Goal: Information Seeking & Learning: Learn about a topic

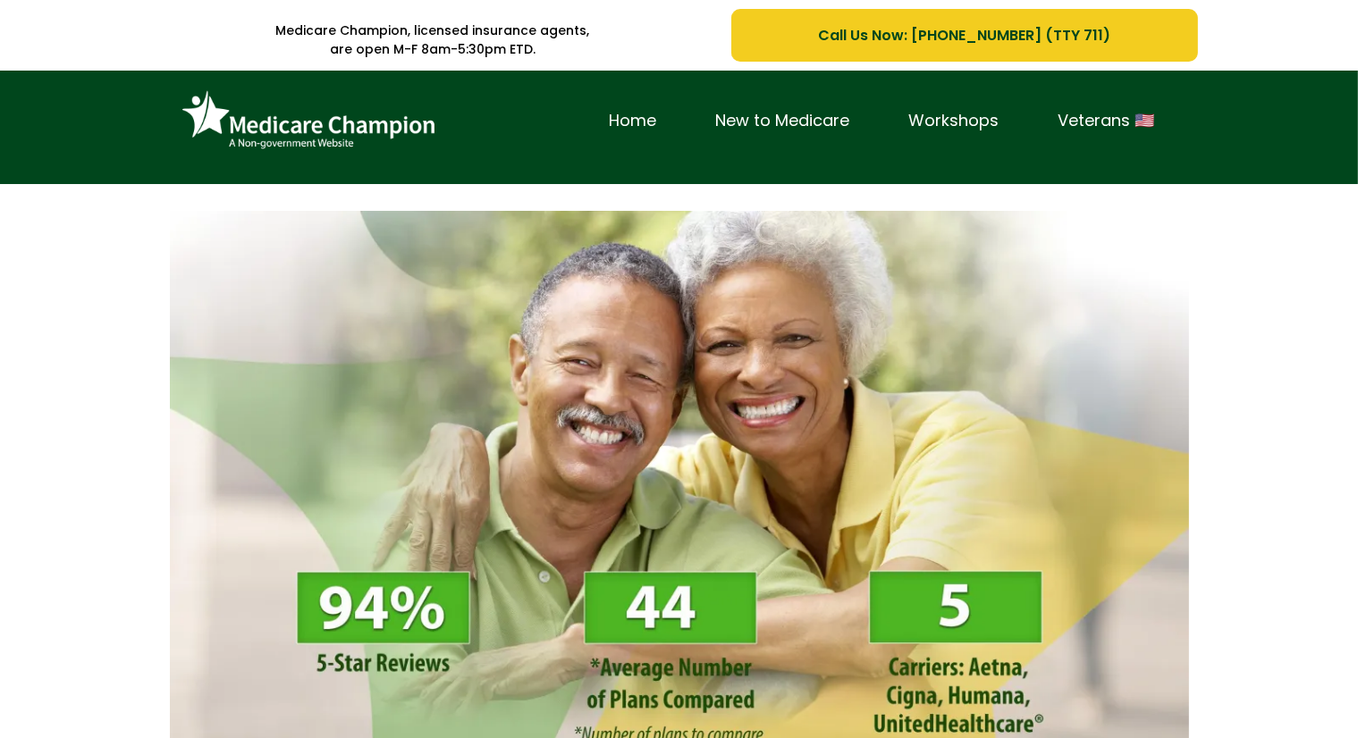
click at [98, 127] on div "Home New to Medicare Workshops Veterans 🇺🇸" at bounding box center [679, 128] width 1358 height 114
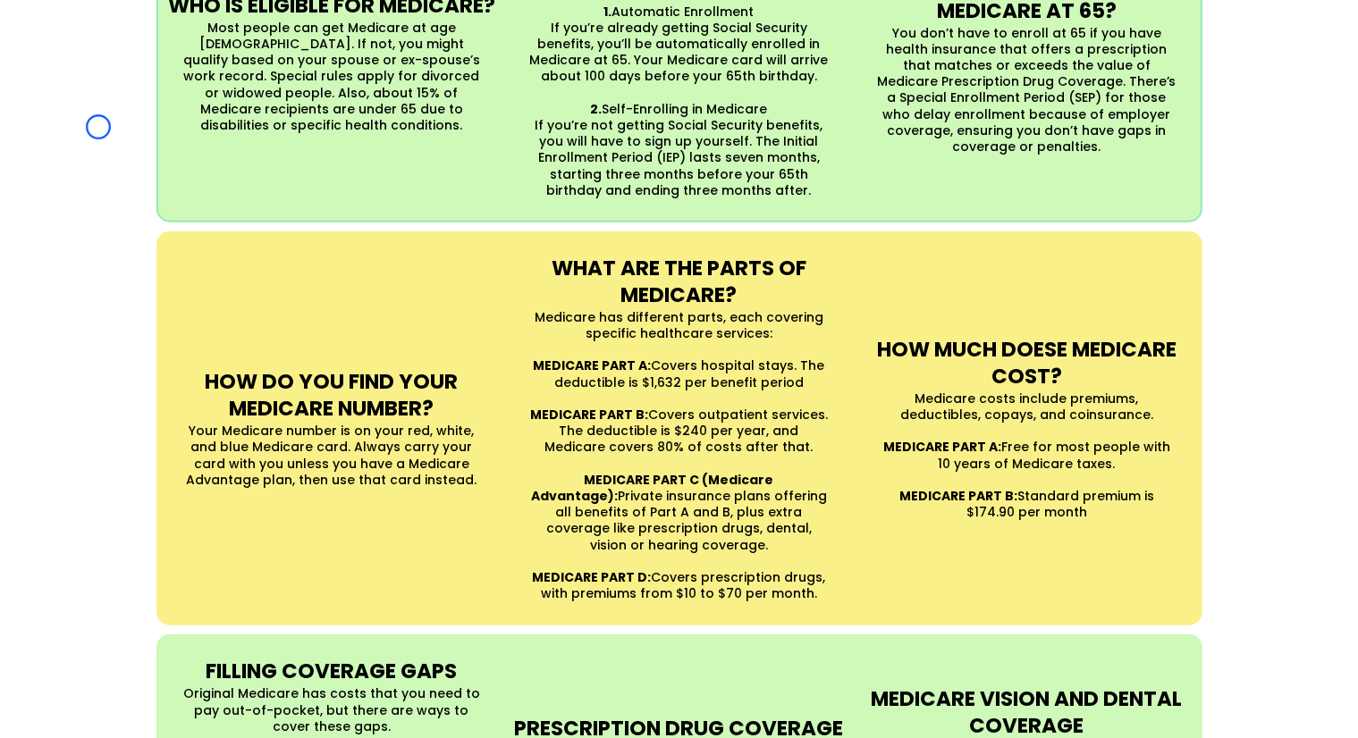
scroll to position [1422, 0]
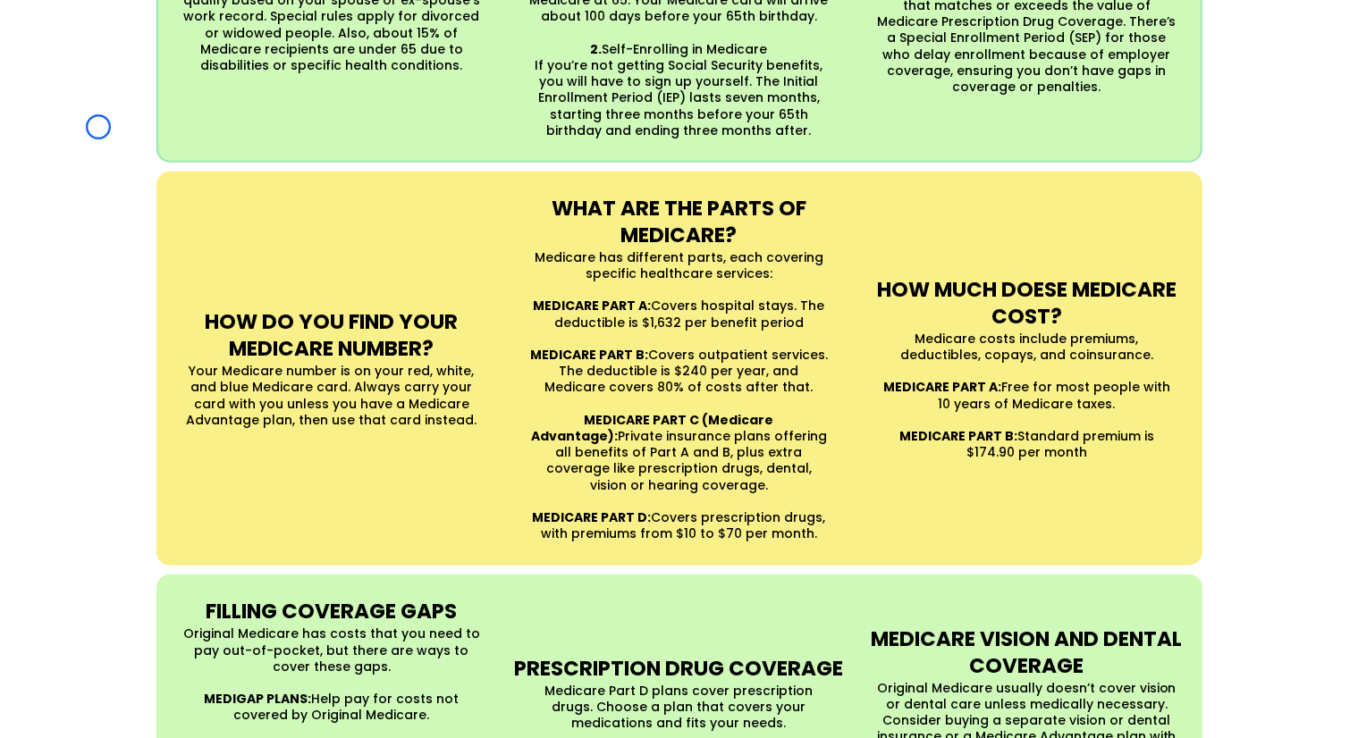
click at [98, 127] on div "UNDERSTANDING MEDICARE Medicare is a Federal health insurance program for peopl…" at bounding box center [679, 295] width 1358 height 1335
click at [133, 154] on div "UNDERSTANDING MEDICARE Medicare is a Federal health insurance program for peopl…" at bounding box center [679, 295] width 1358 height 1335
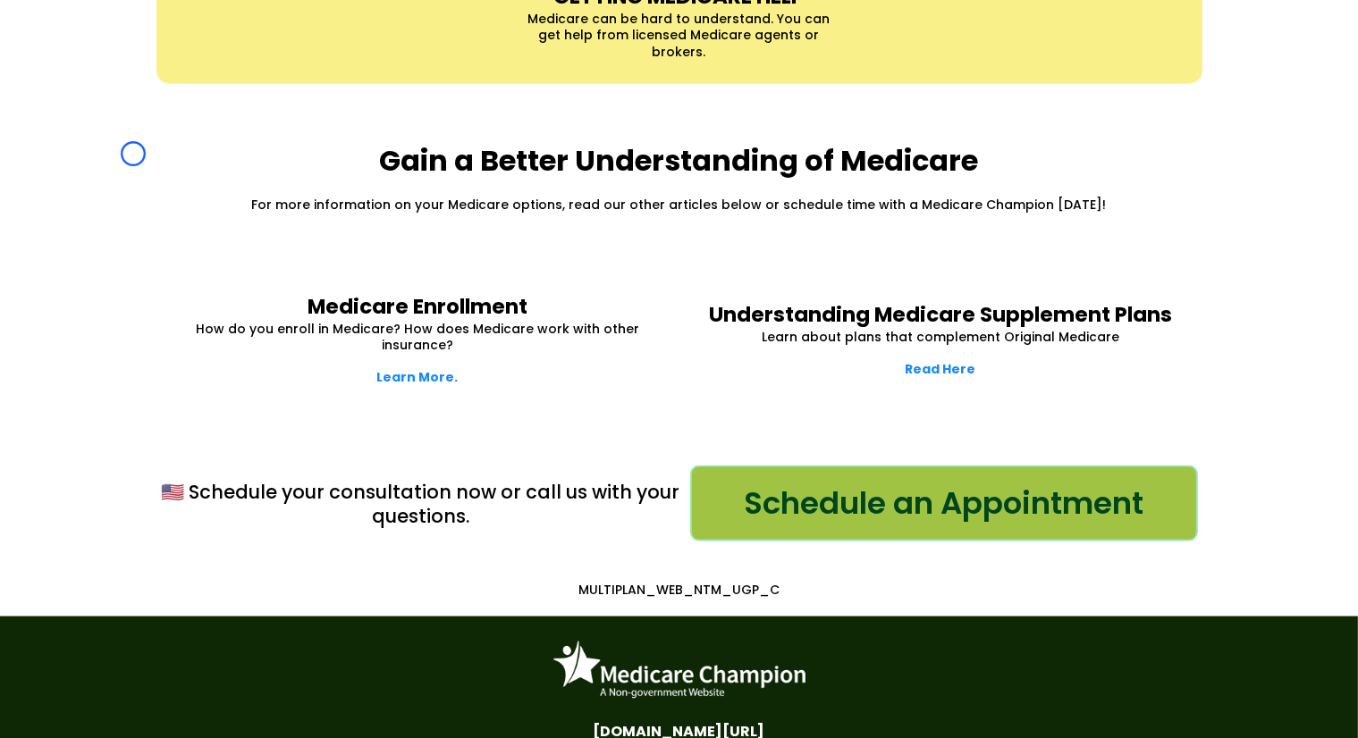
click at [133, 154] on div "Gain a Better Understanding of Medicare For more information on your Medicare o…" at bounding box center [679, 178] width 1358 height 152
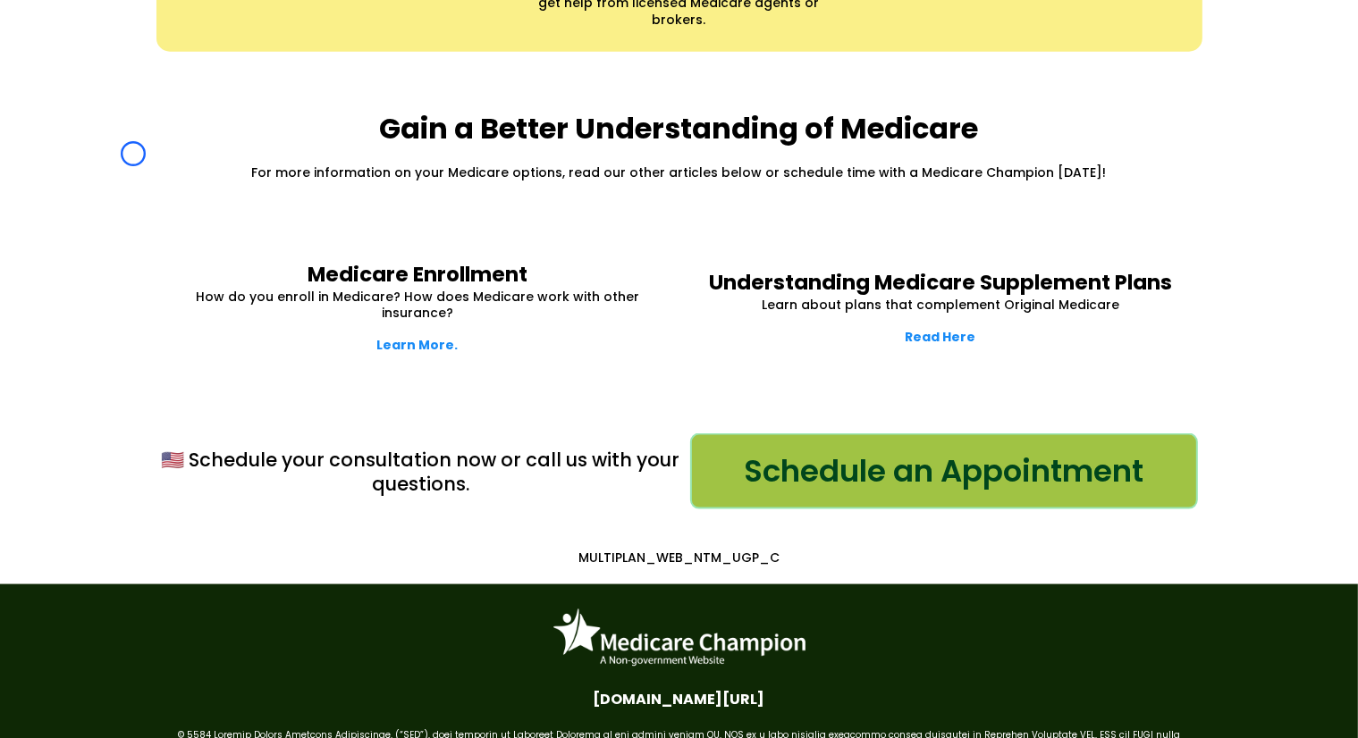
click at [112, 175] on div "Gain a Better Understanding of Medicare For more information on your Medicare o…" at bounding box center [679, 146] width 1358 height 152
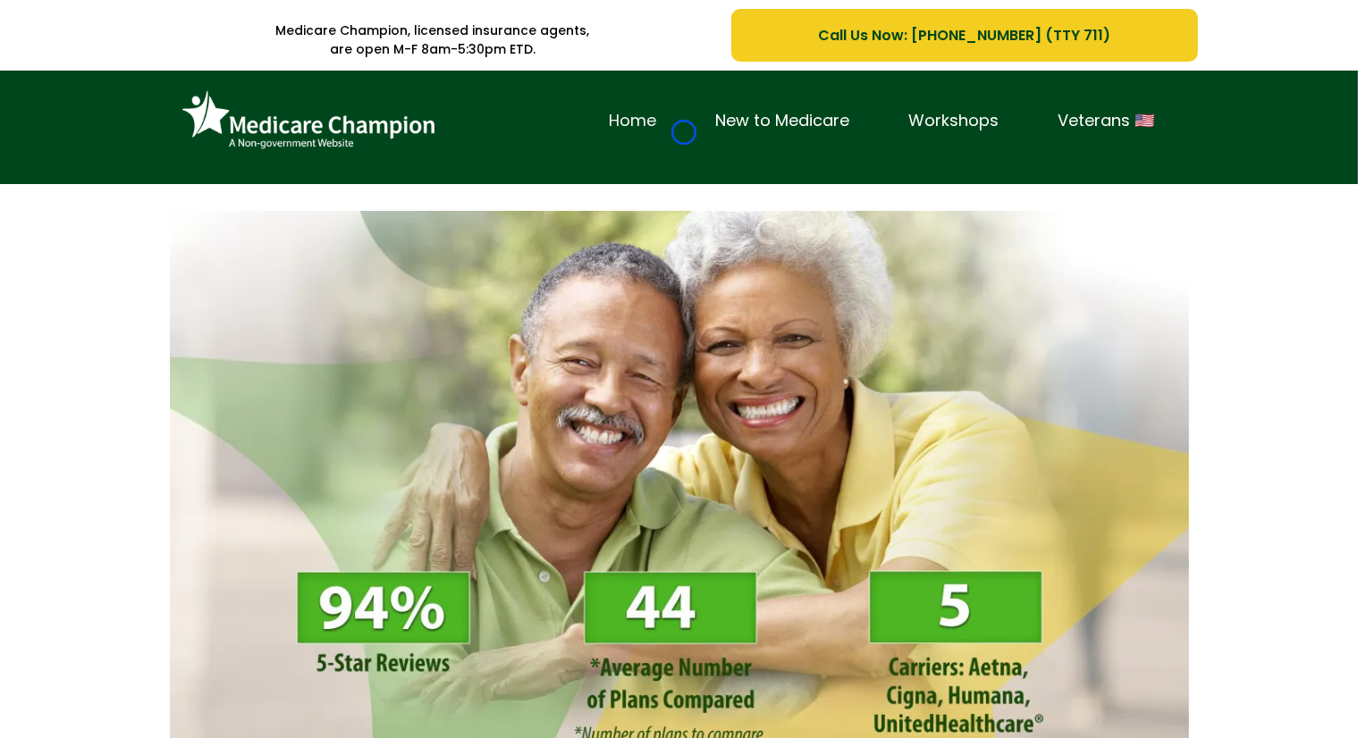
click at [684, 132] on link "Home" at bounding box center [633, 121] width 106 height 28
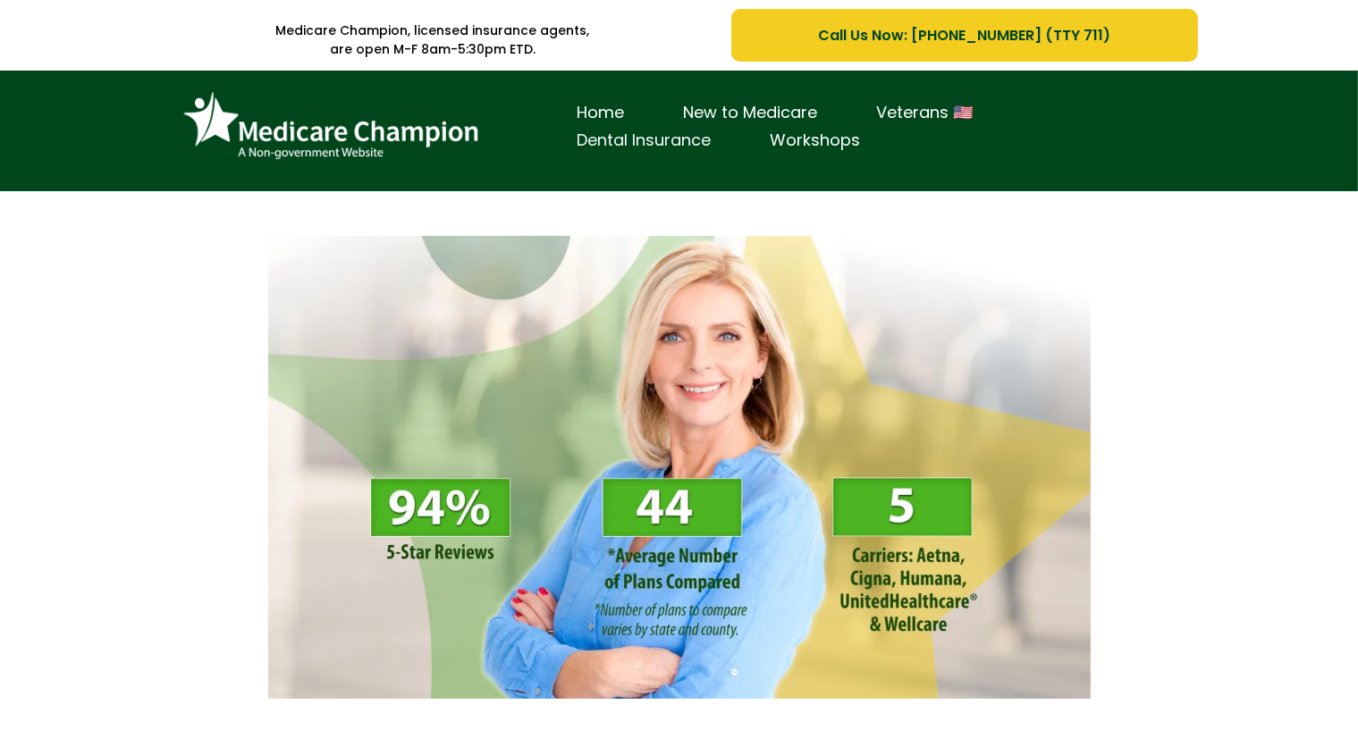
click at [684, 132] on link "Dental Insurance" at bounding box center [644, 141] width 193 height 28
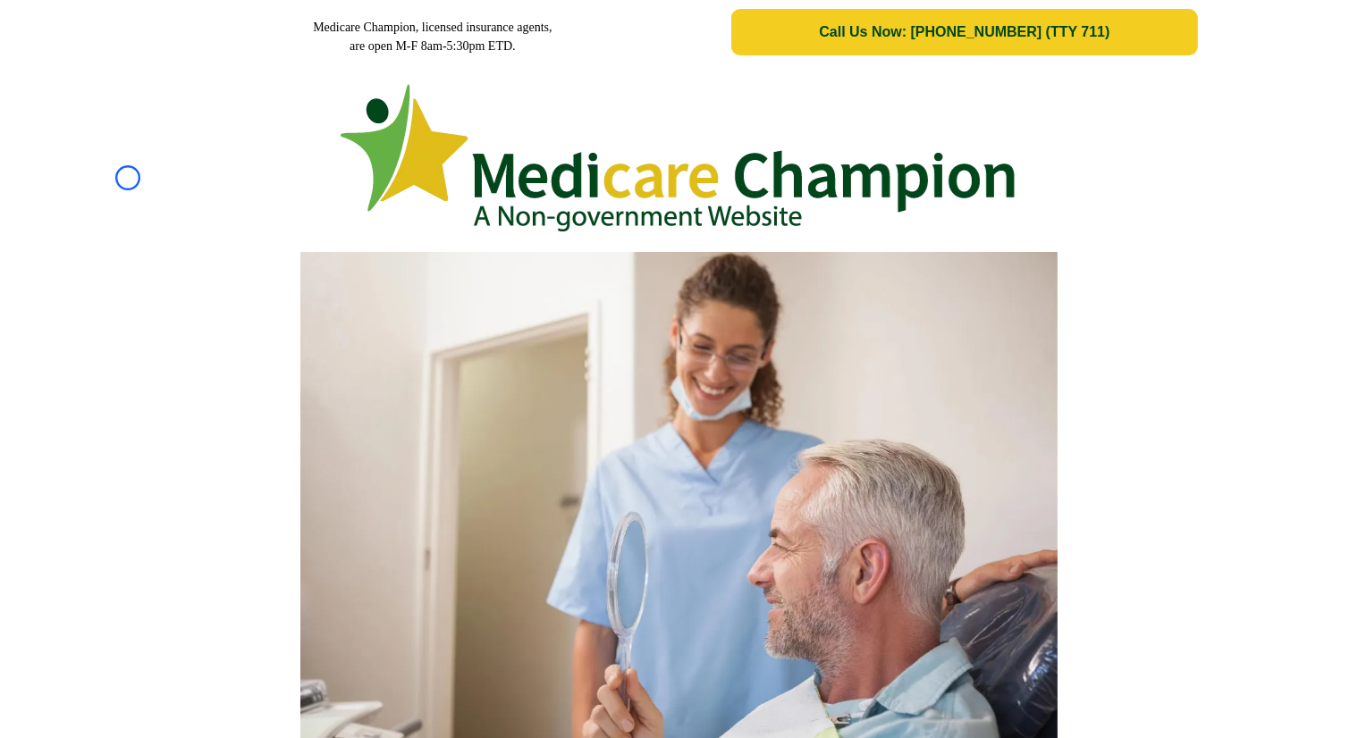
click at [128, 178] on div at bounding box center [679, 153] width 1358 height 179
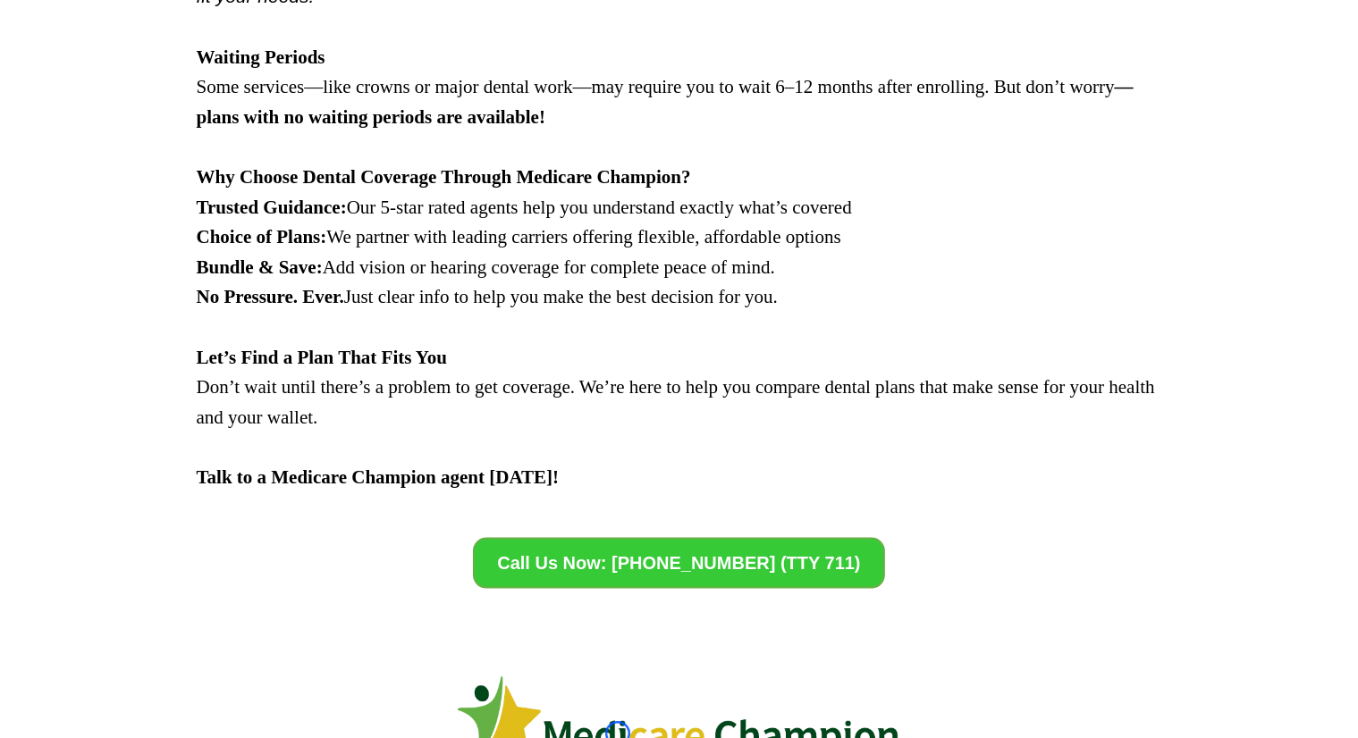
scroll to position [2327, 0]
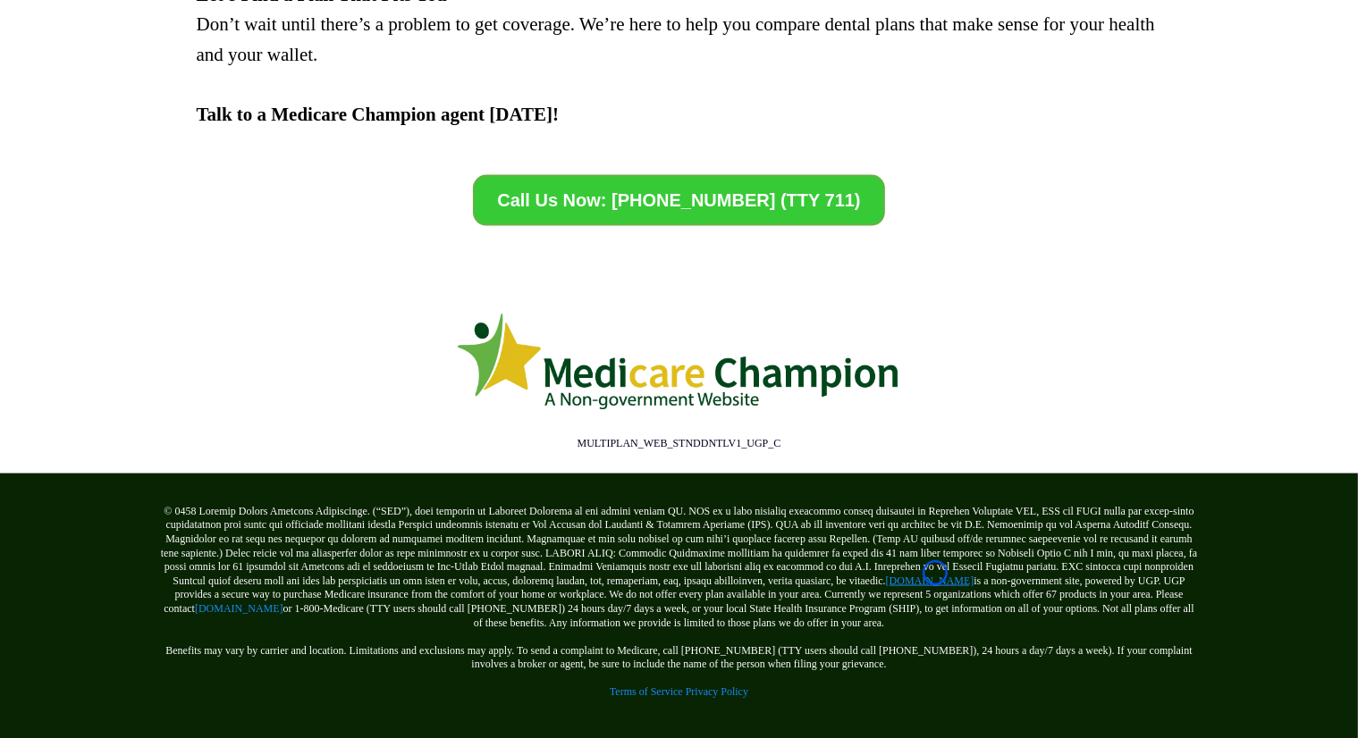
click at [935, 575] on link "[DOMAIN_NAME]" at bounding box center [930, 581] width 88 height 13
click at [258, 603] on link "[DOMAIN_NAME]" at bounding box center [239, 608] width 88 height 13
click at [888, 575] on link "[DOMAIN_NAME]" at bounding box center [930, 581] width 88 height 13
click at [933, 575] on link "[DOMAIN_NAME]" at bounding box center [930, 581] width 88 height 13
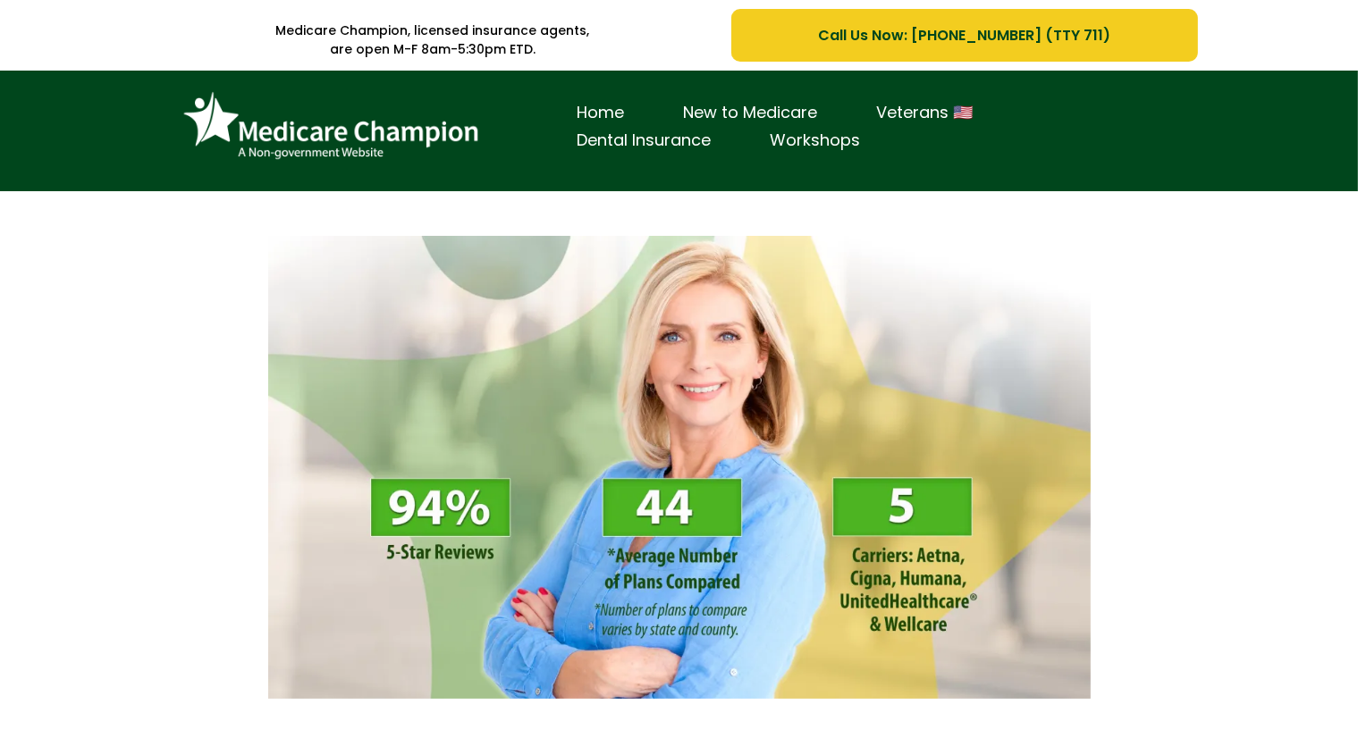
click at [156, 89] on div "Home New to Medicare Veterans 🇺🇸 Dental Insurance Workshops" at bounding box center [679, 135] width 1046 height 103
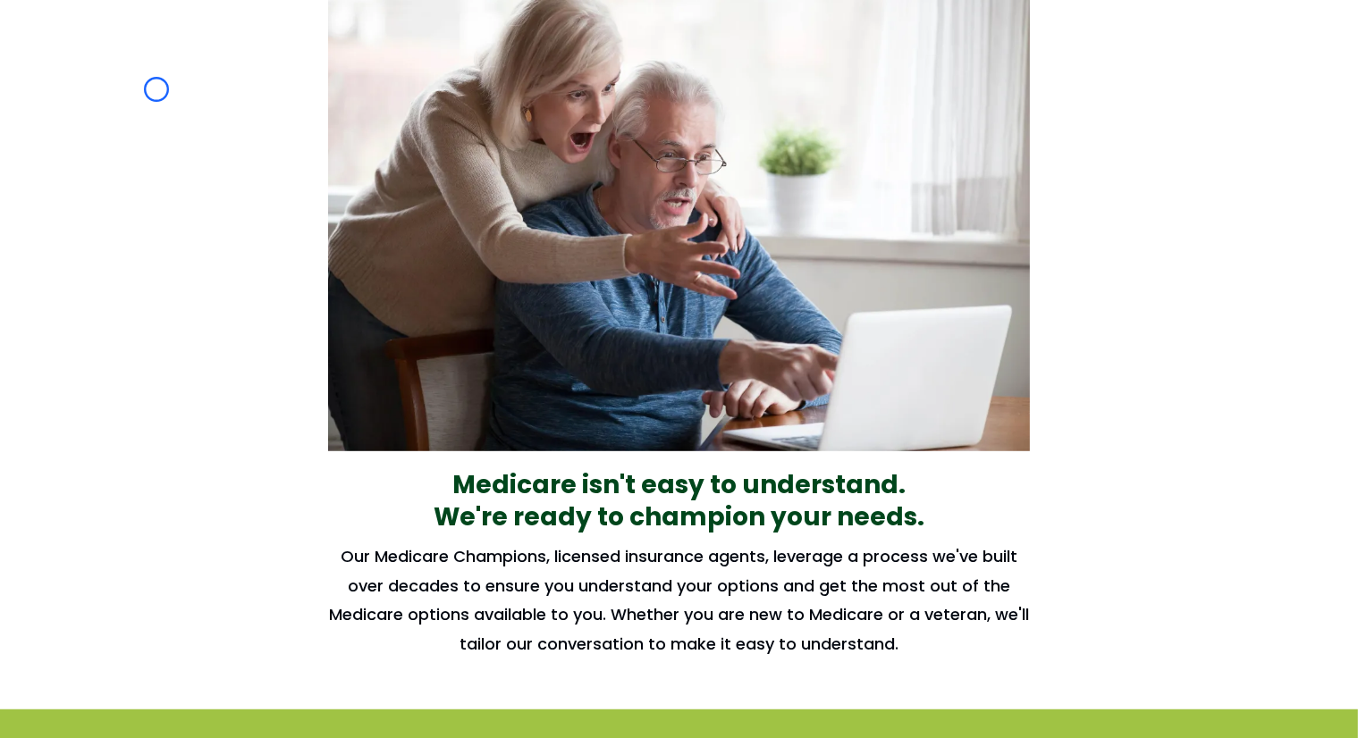
scroll to position [1058, 0]
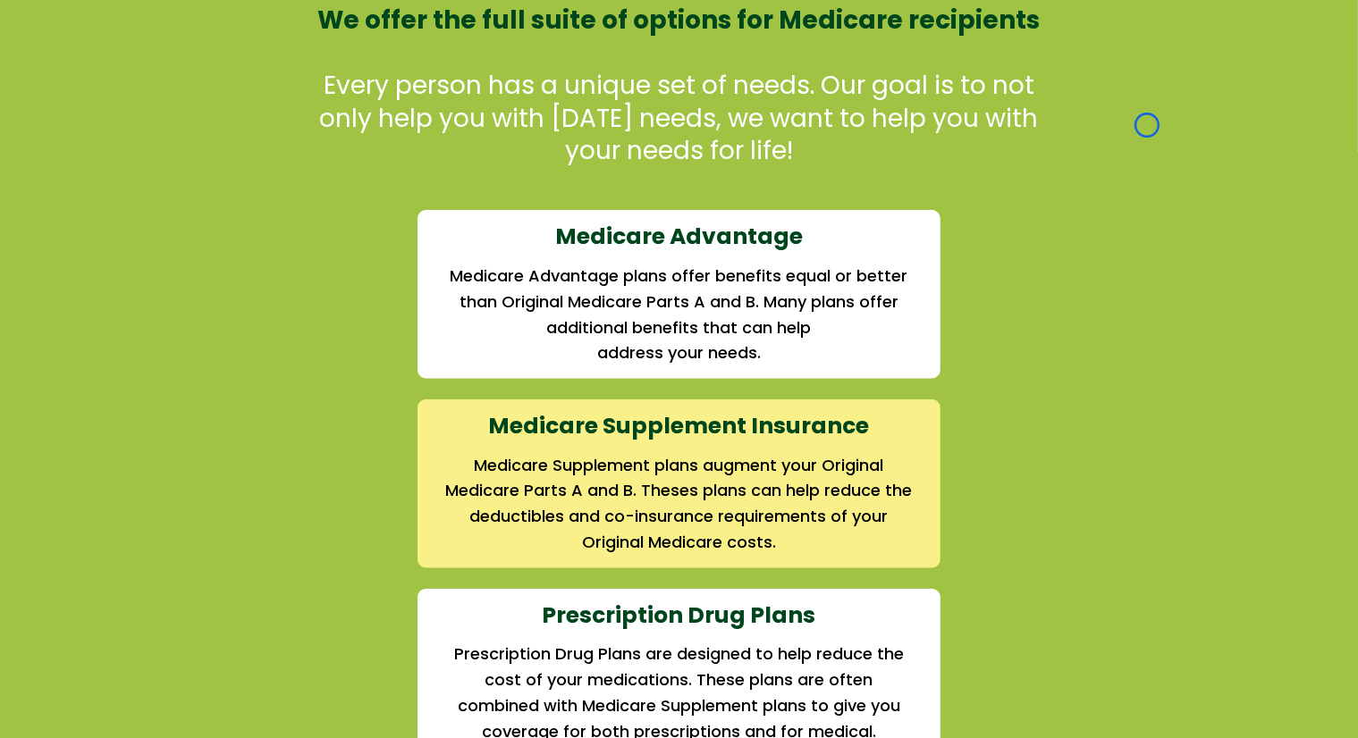
click at [156, 89] on div "We offer the full suite of options for Medicare recipients Every person has a u…" at bounding box center [679, 653] width 1046 height 1342
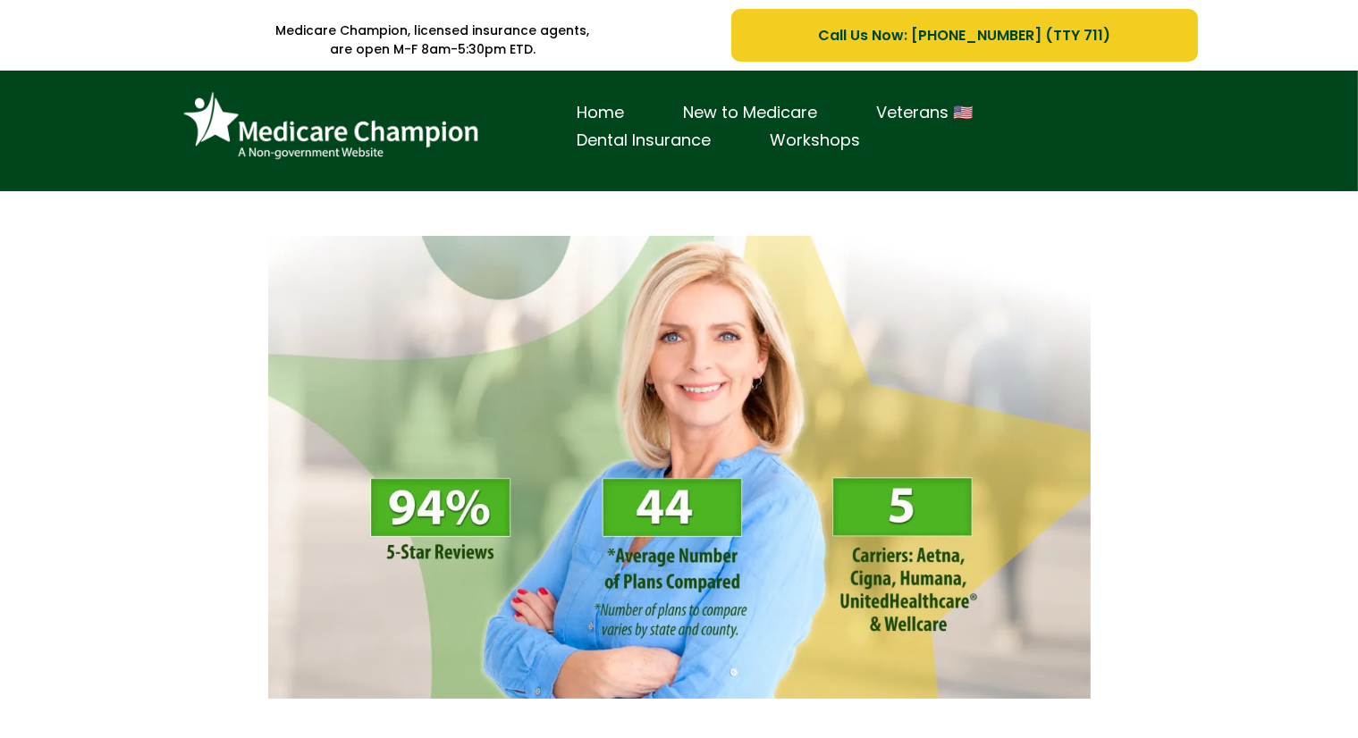
click at [170, 166] on div "Home New to Medicare Veterans 🇺🇸 Dental Insurance Workshops" at bounding box center [679, 135] width 1019 height 103
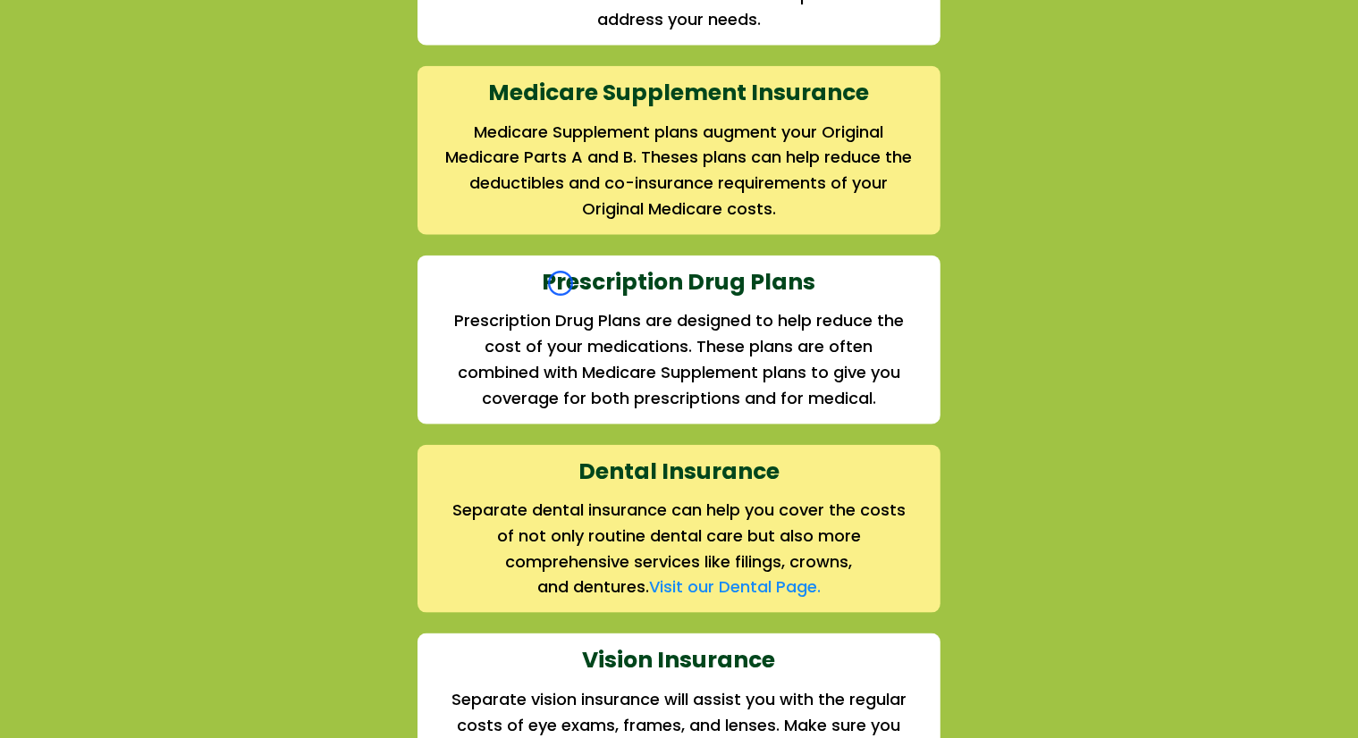
scroll to position [2058, 0]
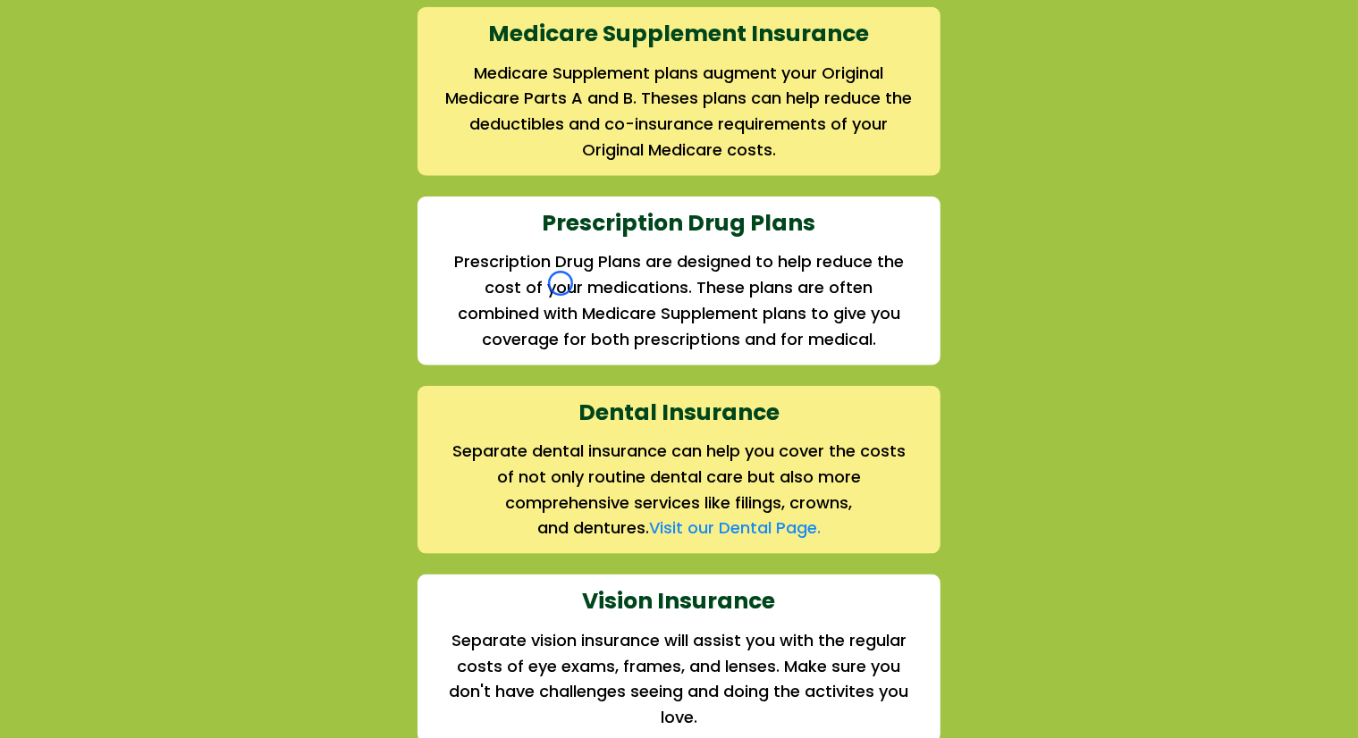
click at [170, 166] on div "We offer the full suite of options for Medicare recipients Every person has a u…" at bounding box center [679, 261] width 1046 height 1342
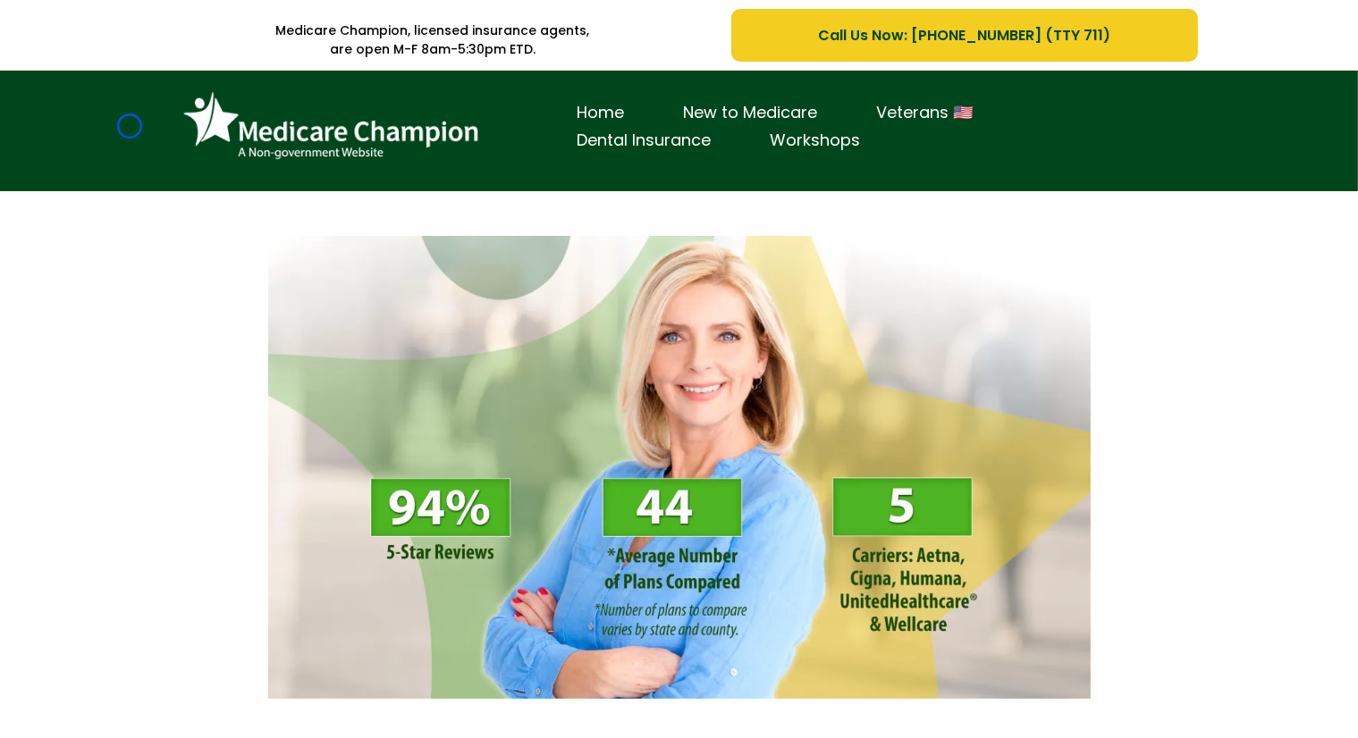
click at [130, 126] on div "Home New to Medicare Veterans 🇺🇸 Dental Insurance Workshops" at bounding box center [679, 131] width 1358 height 121
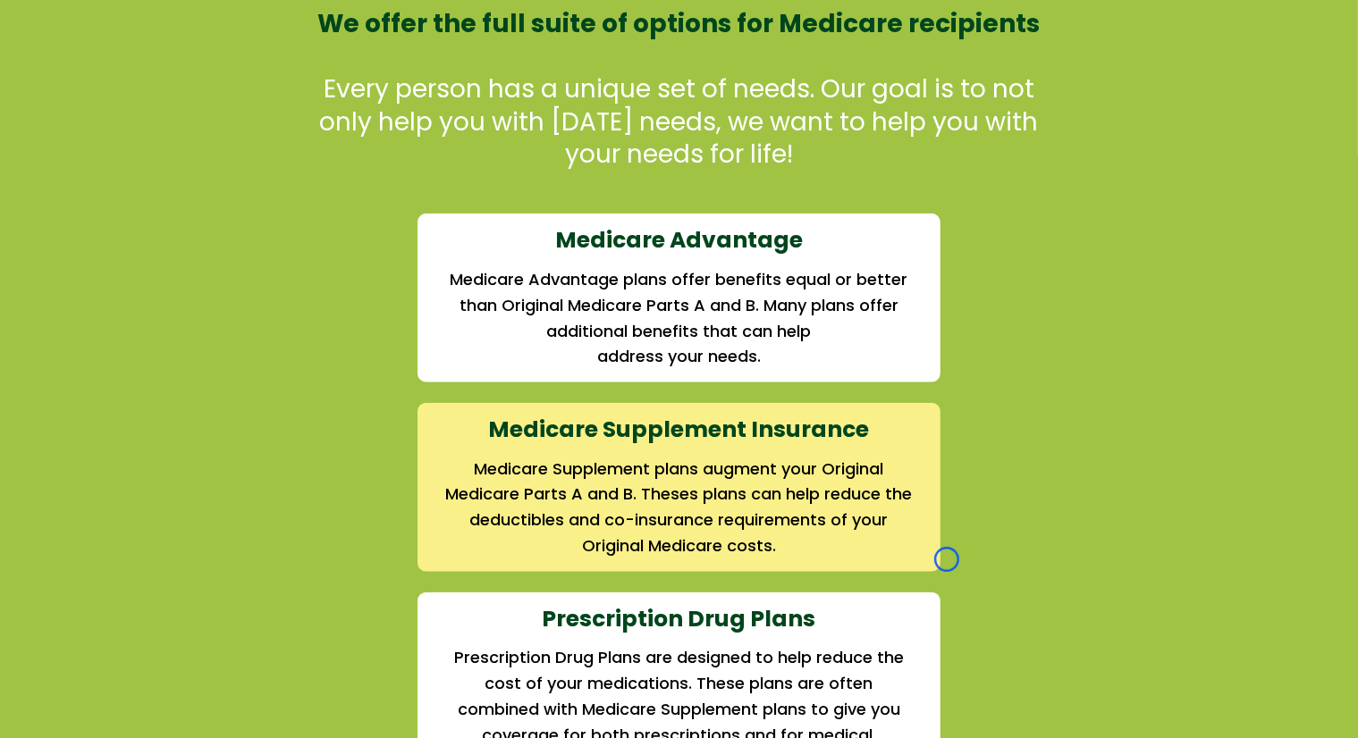
scroll to position [1695, 0]
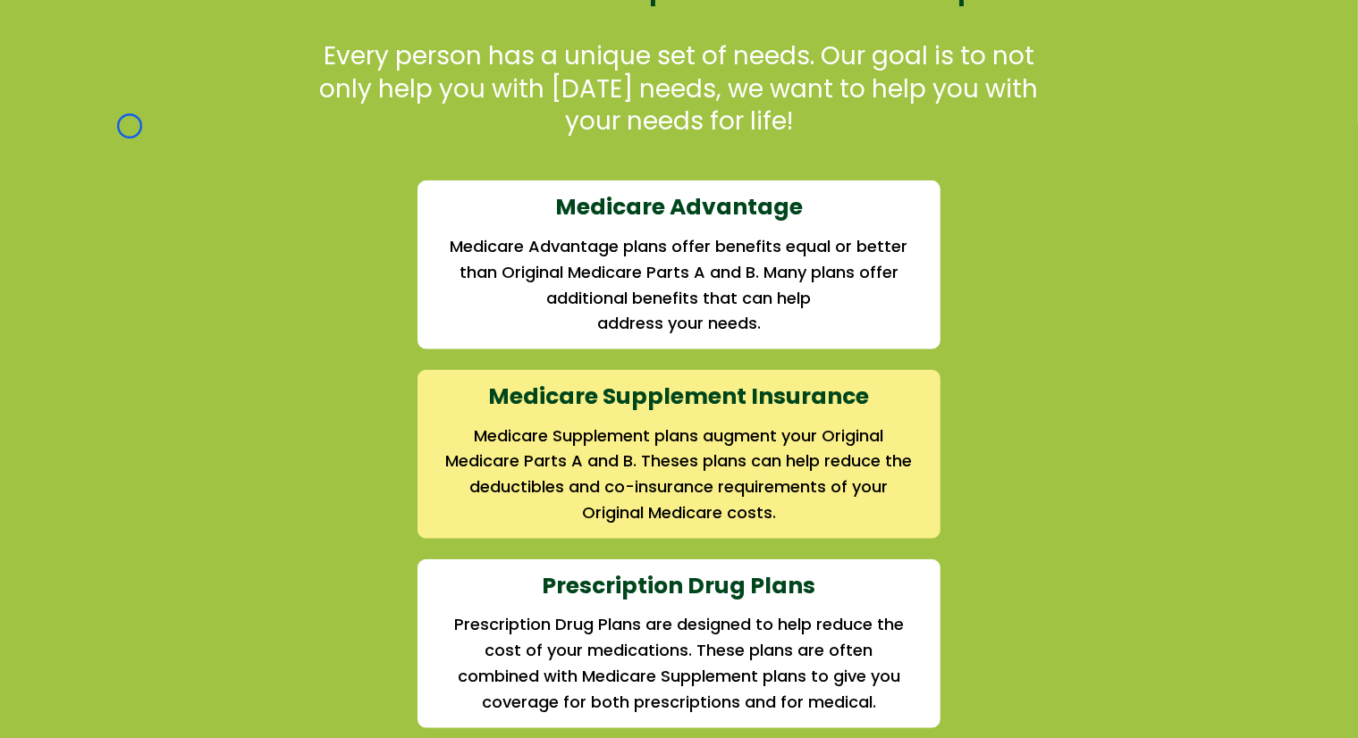
click at [130, 126] on div "We offer the full suite of options for Medicare recipients Every person has a u…" at bounding box center [679, 637] width 1358 height 1387
